Goal: Task Accomplishment & Management: Use online tool/utility

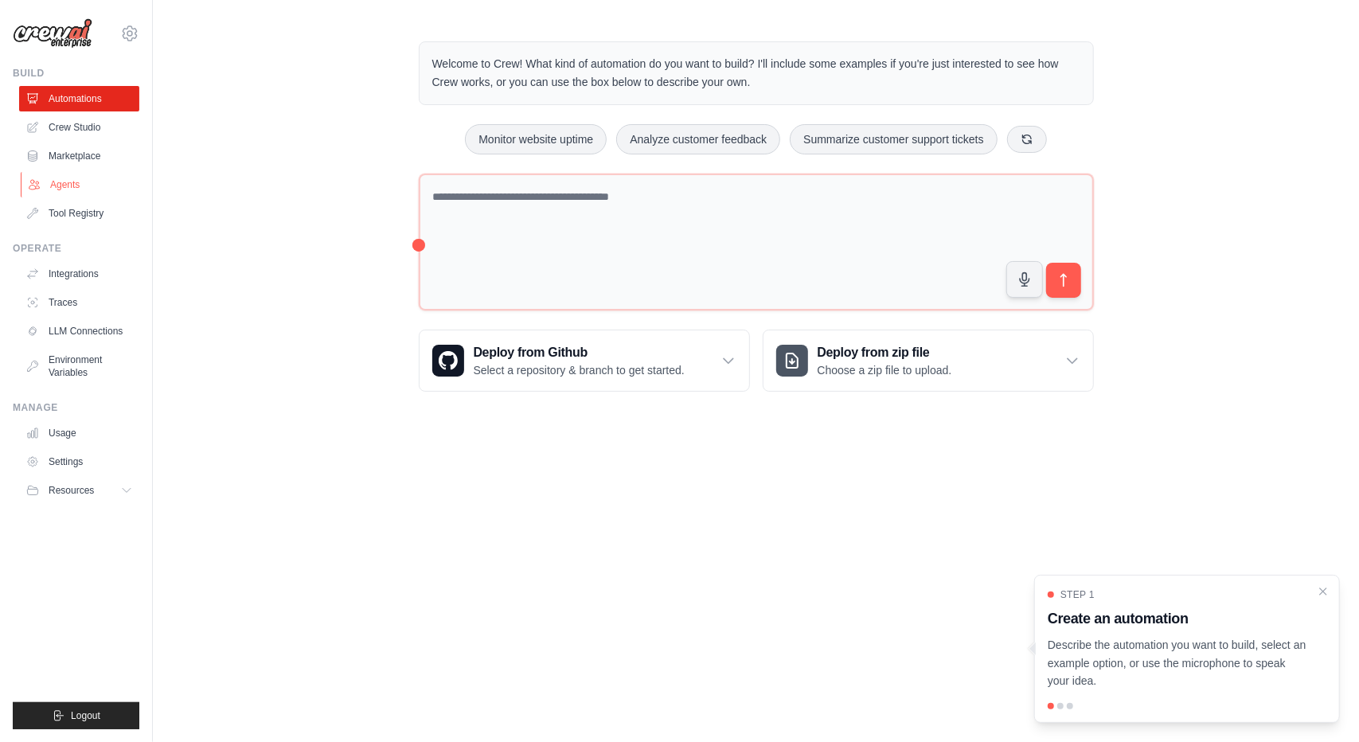
click at [62, 189] on link "Agents" at bounding box center [81, 184] width 120 height 25
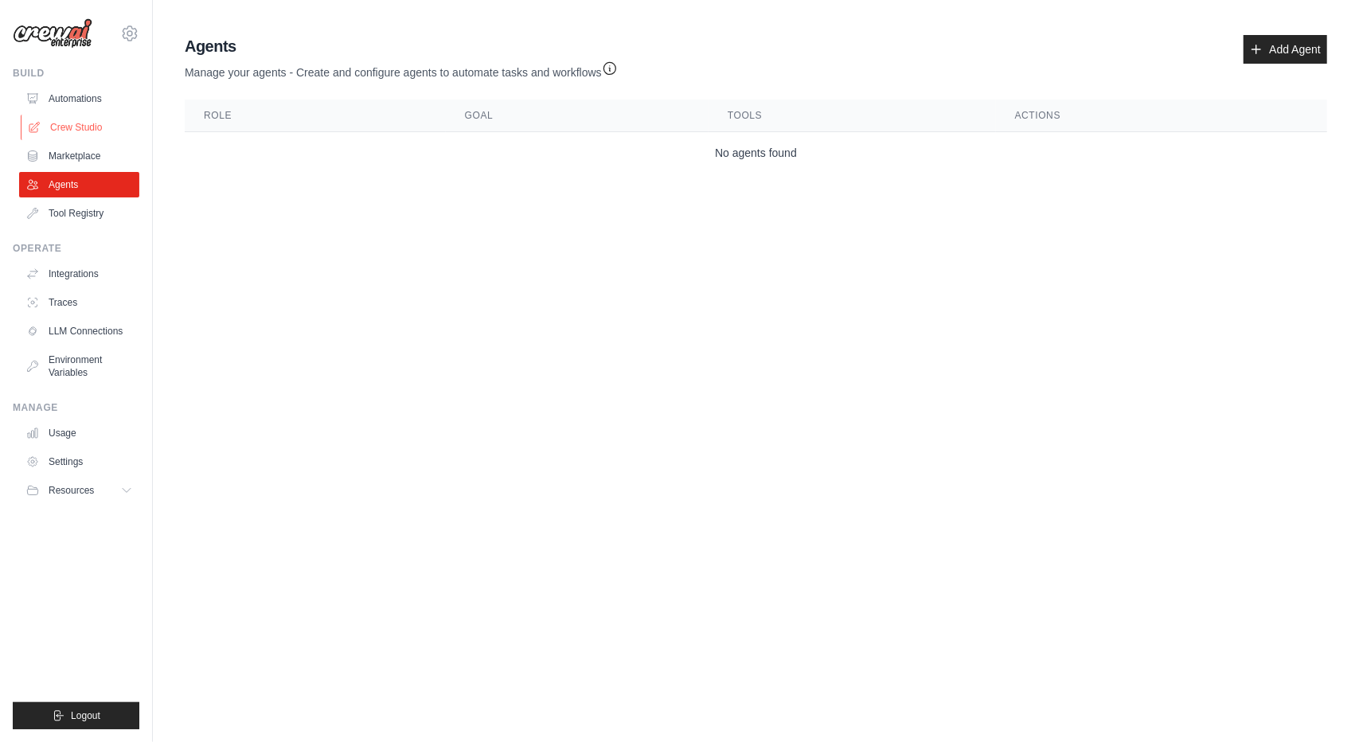
click at [66, 130] on link "Crew Studio" at bounding box center [81, 127] width 120 height 25
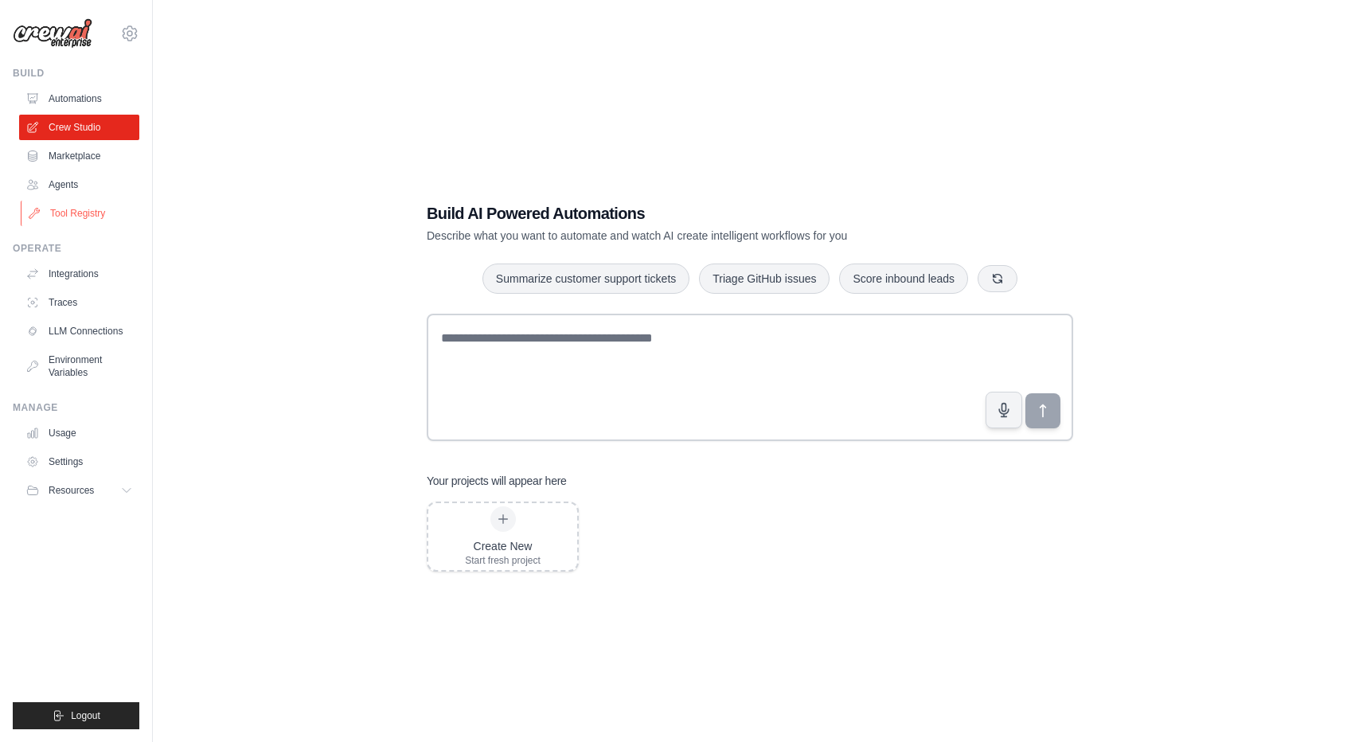
click at [92, 217] on link "Tool Registry" at bounding box center [81, 213] width 120 height 25
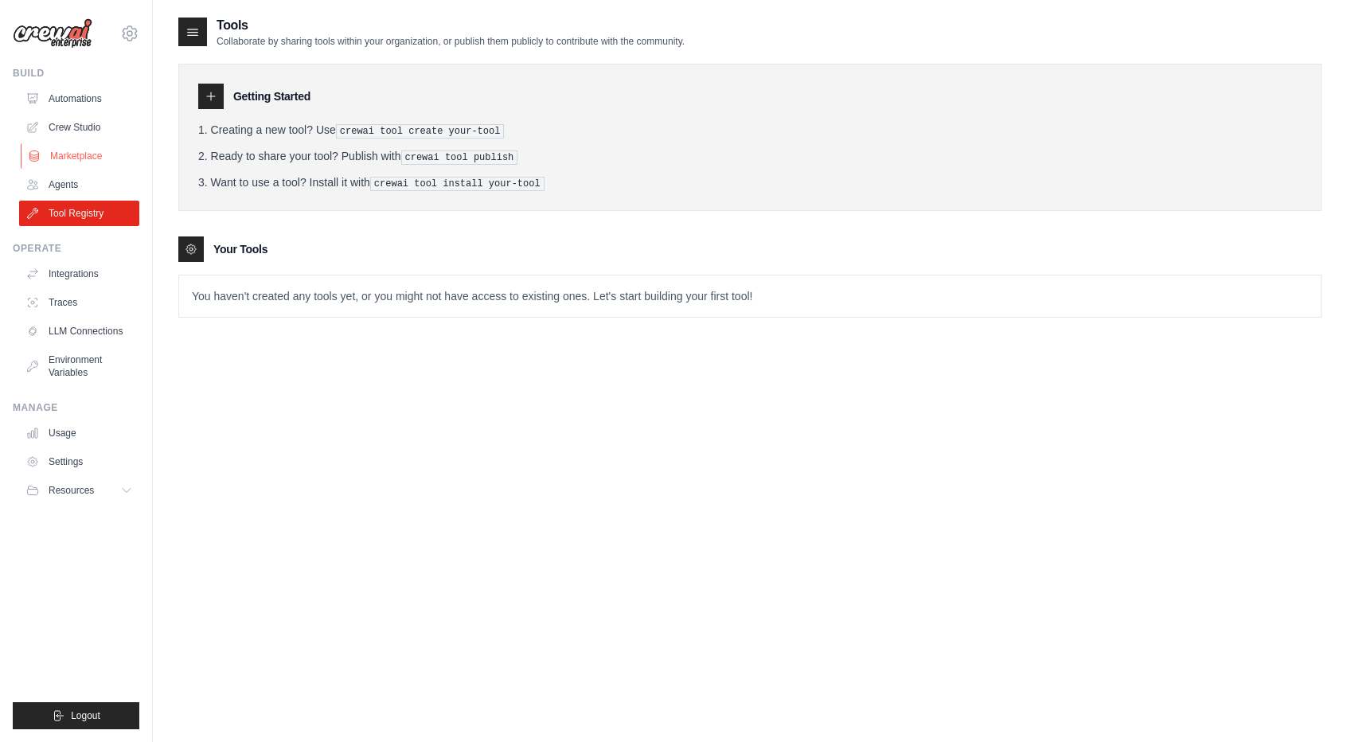
click at [65, 157] on link "Marketplace" at bounding box center [81, 155] width 120 height 25
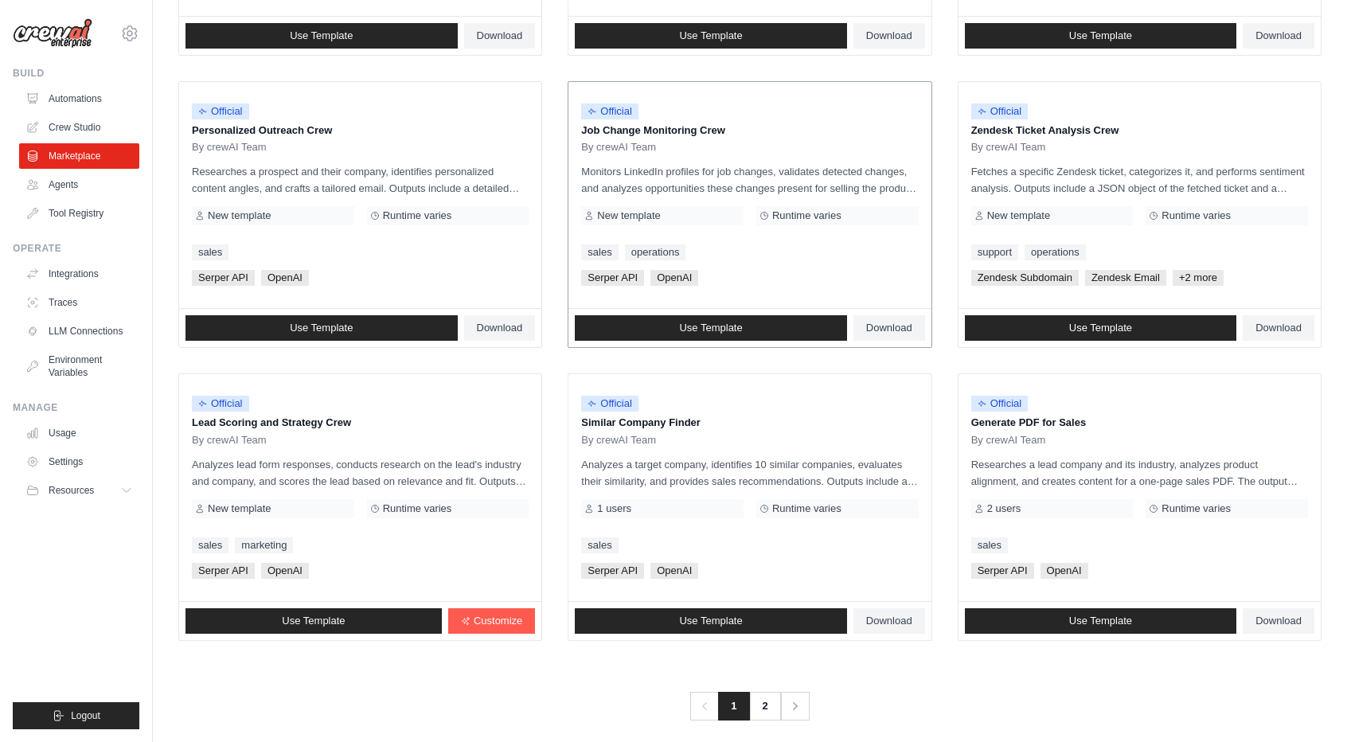
scroll to position [729, 0]
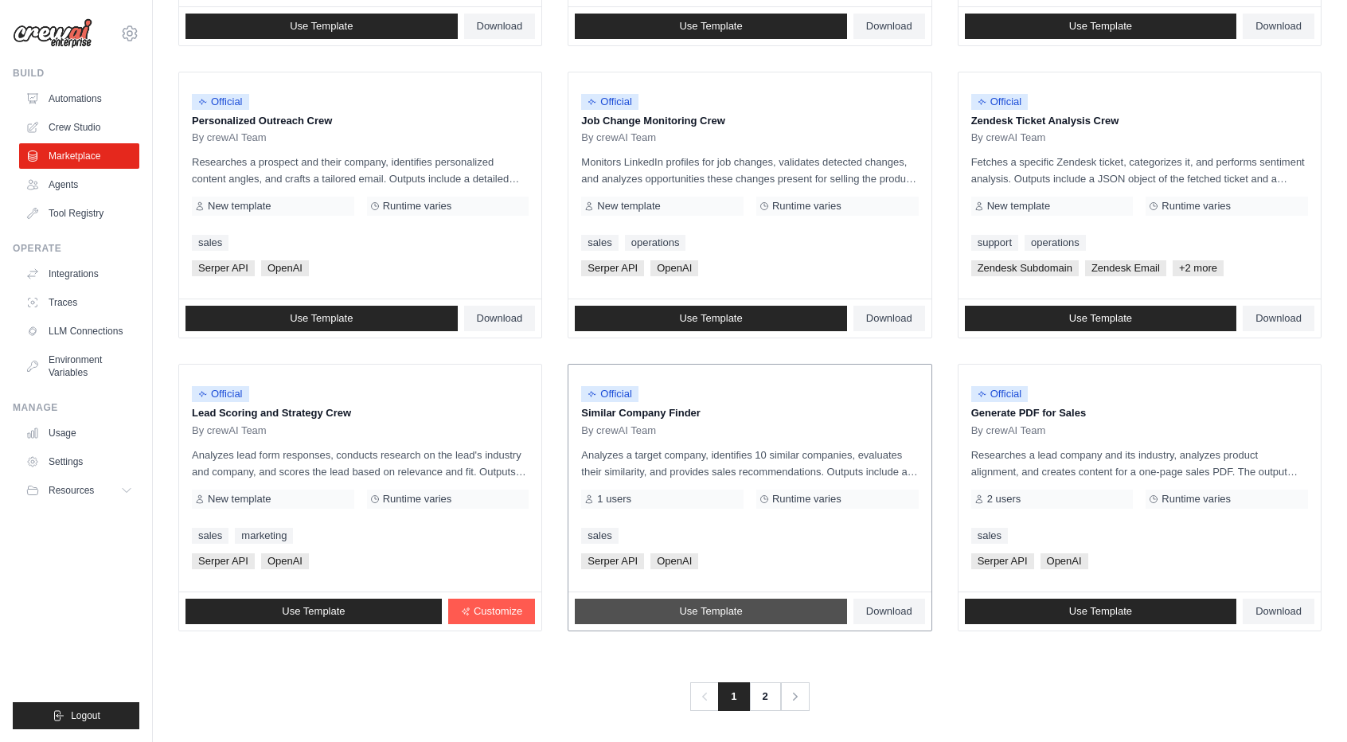
click at [740, 608] on span "Use Template" at bounding box center [710, 611] width 63 height 13
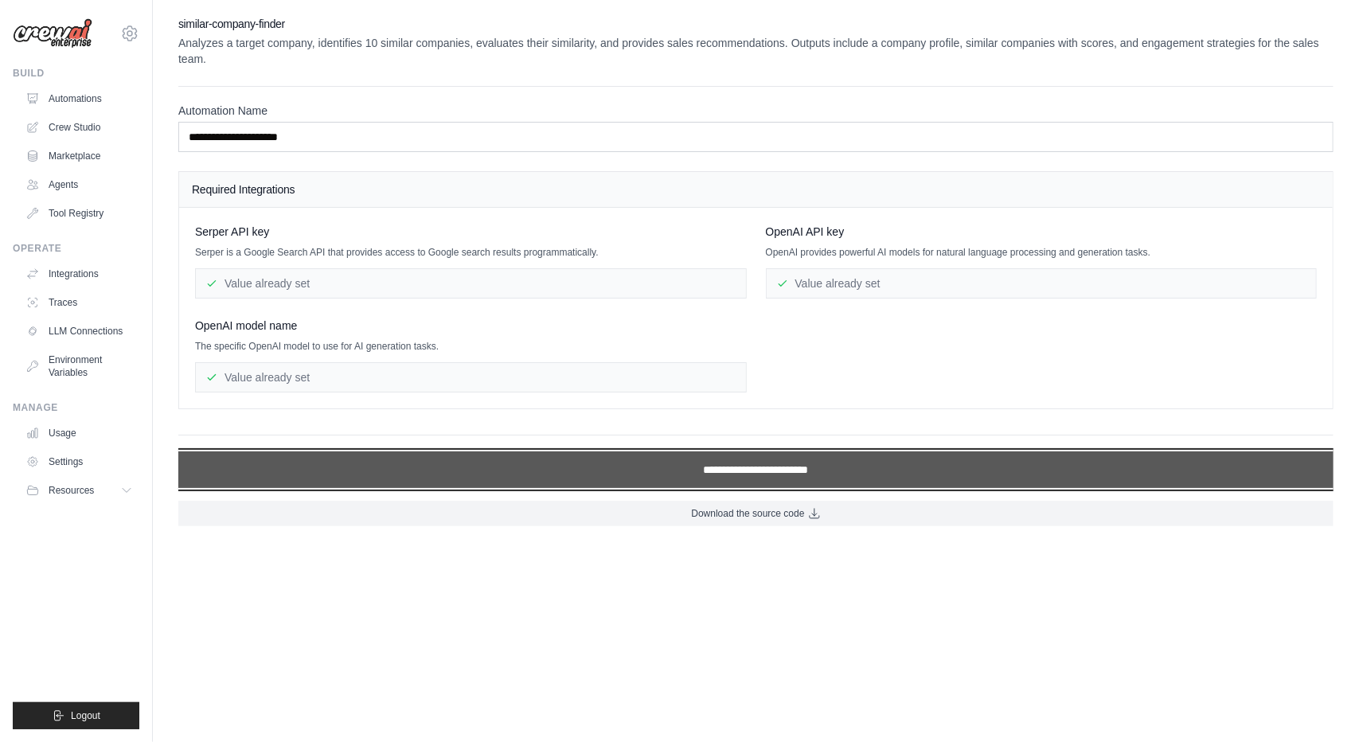
click at [734, 467] on input "**********" at bounding box center [755, 469] width 1155 height 37
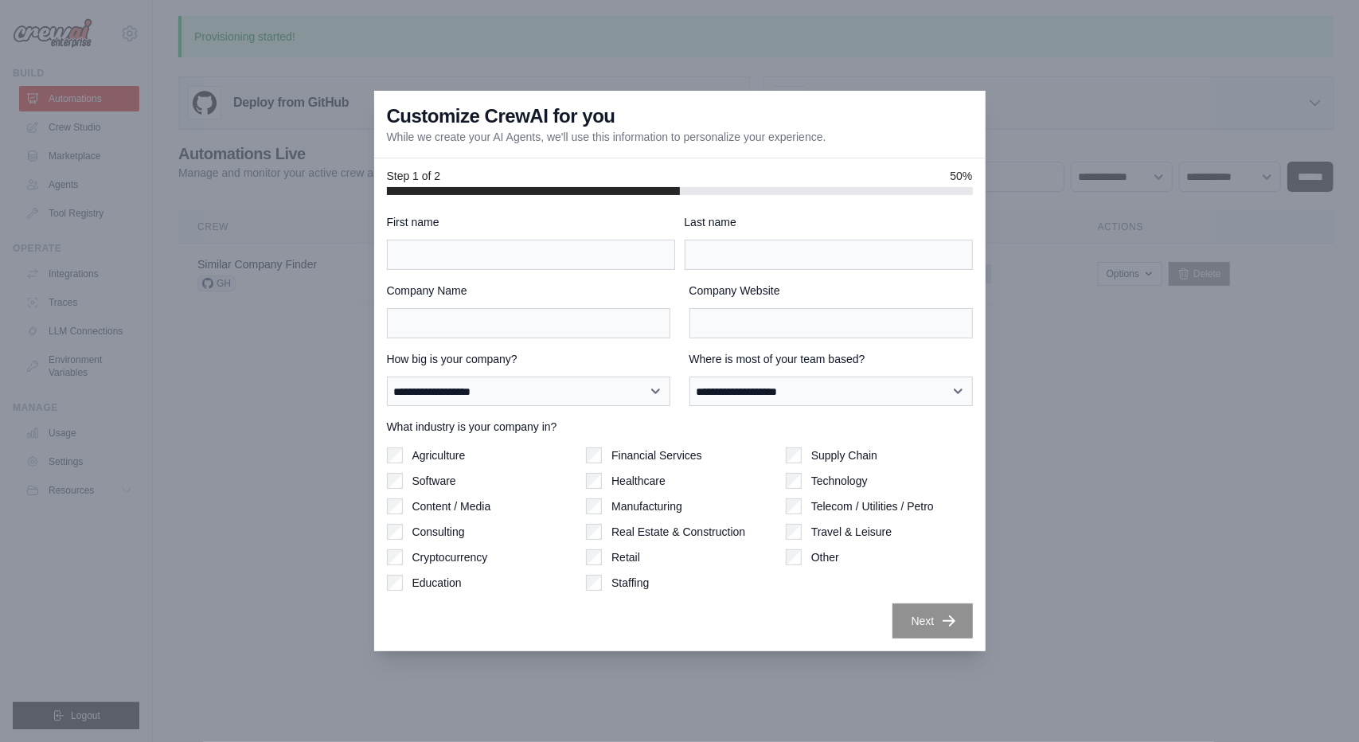
click at [1073, 389] on div at bounding box center [679, 371] width 1359 height 742
click at [1104, 340] on div at bounding box center [679, 371] width 1359 height 742
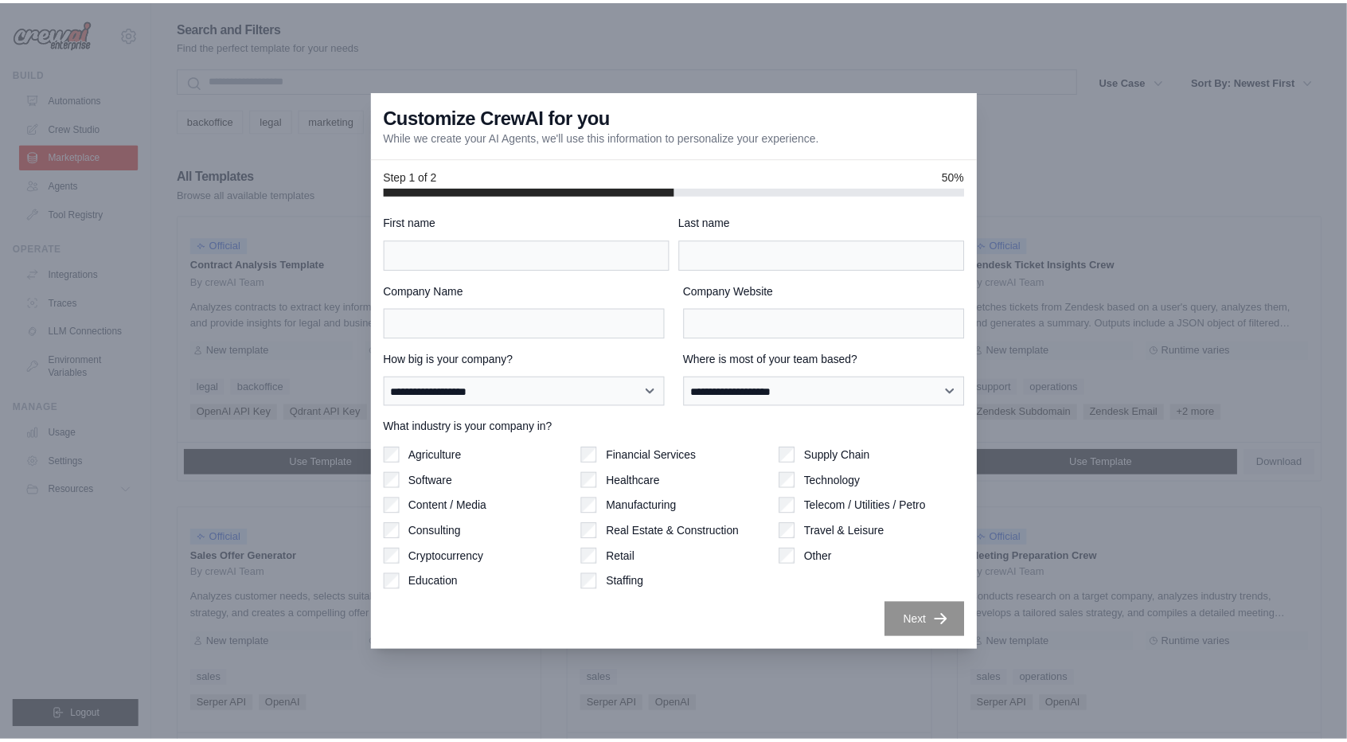
scroll to position [729, 0]
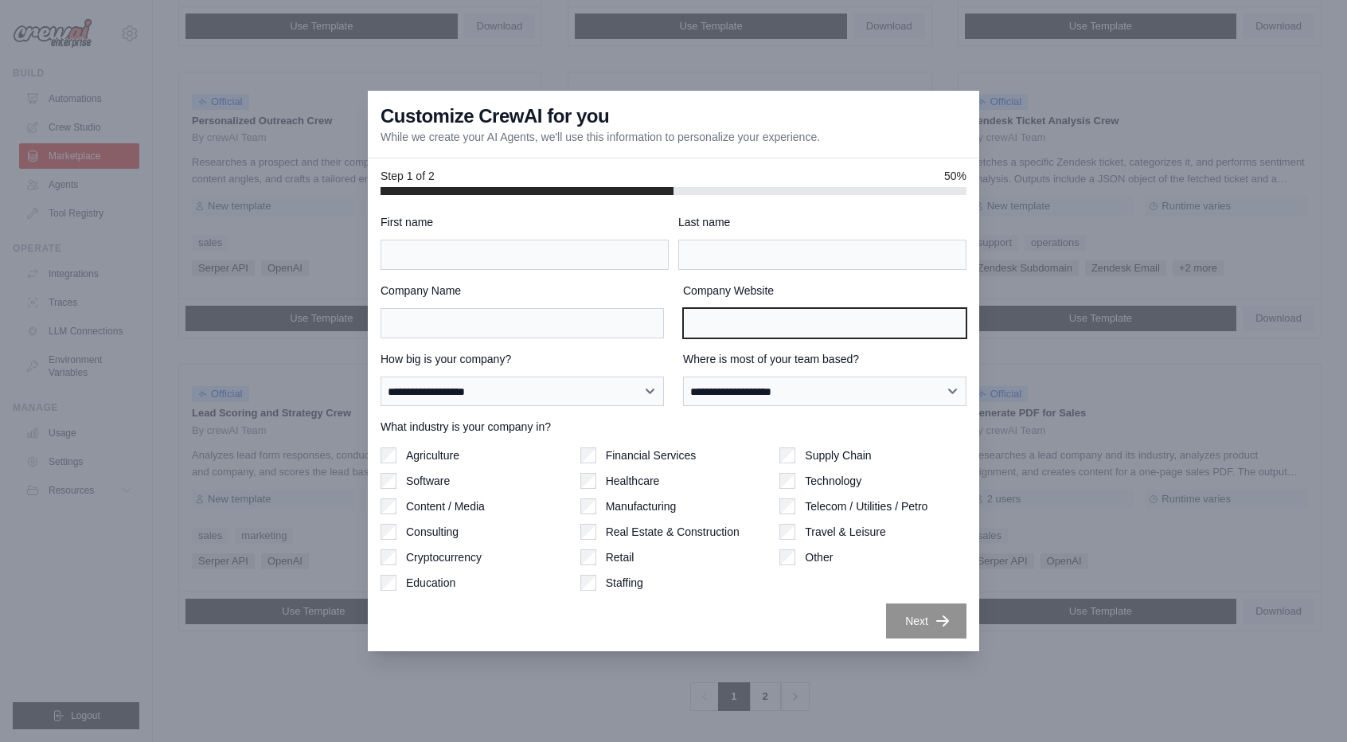
click at [962, 311] on input "Company Website" at bounding box center [824, 323] width 283 height 30
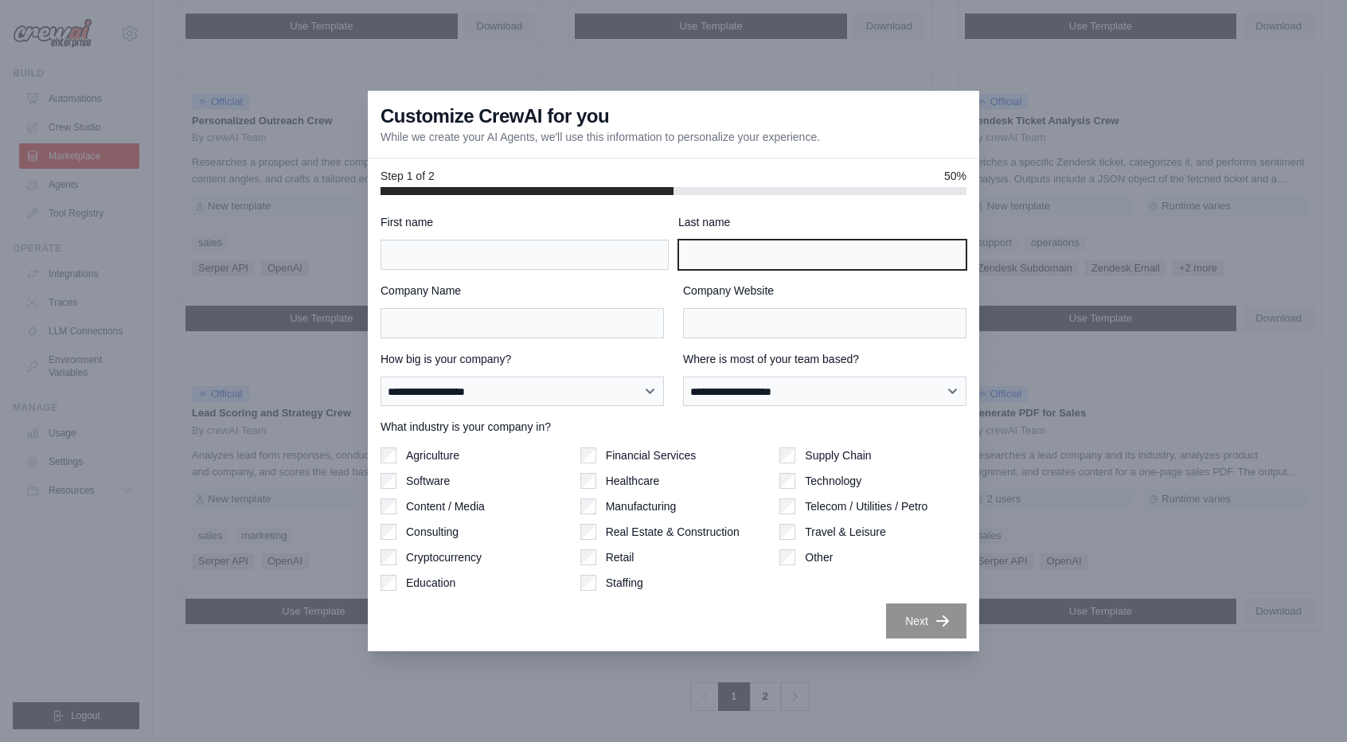
click at [882, 257] on input "Last name" at bounding box center [822, 255] width 288 height 30
click at [804, 81] on div at bounding box center [673, 371] width 1347 height 742
